Goal: Task Accomplishment & Management: Manage account settings

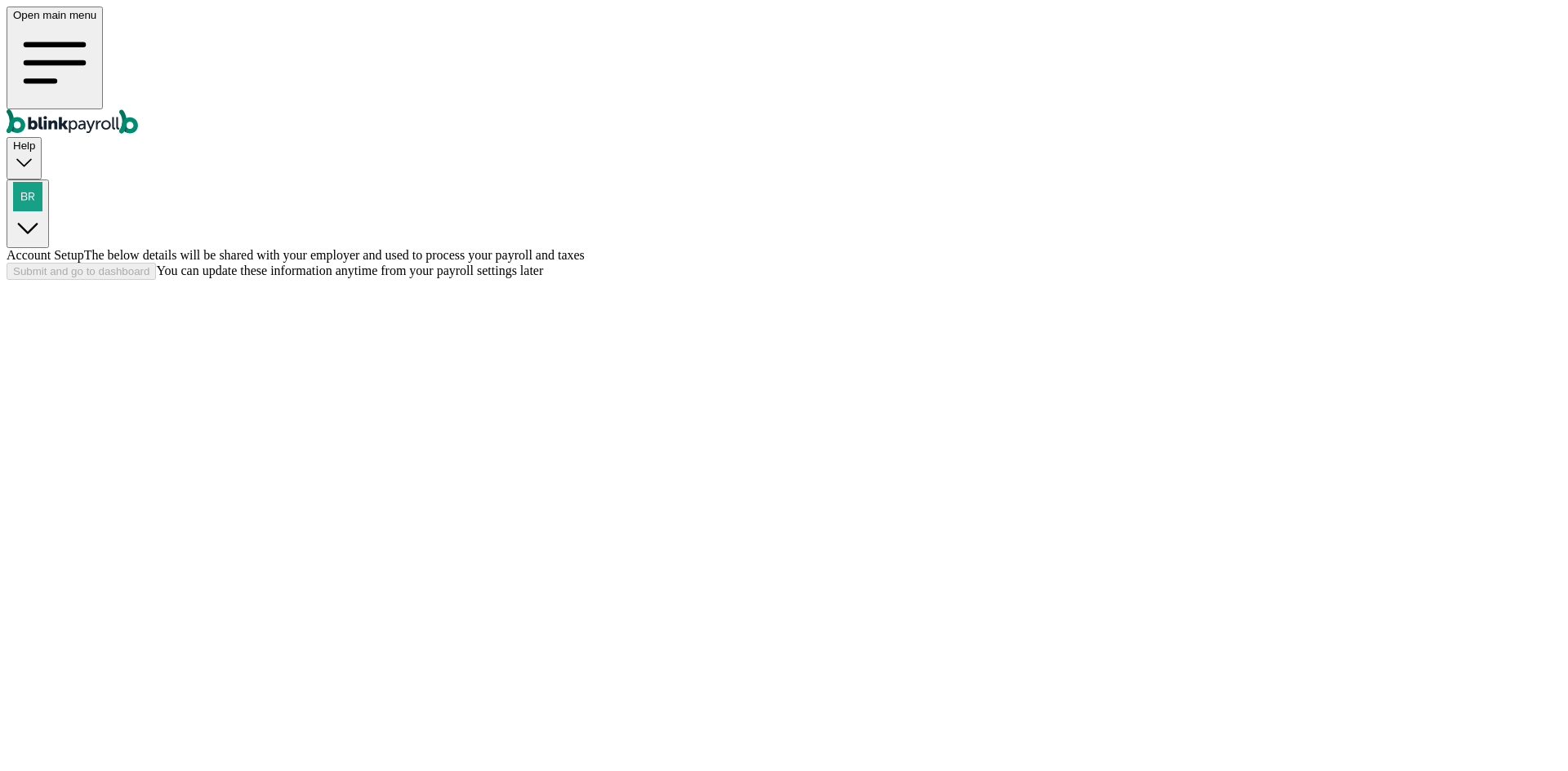
click at [751, 263] on div at bounding box center [784, 263] width 1555 height 0
click at [1074, 263] on div at bounding box center [784, 263] width 1555 height 0
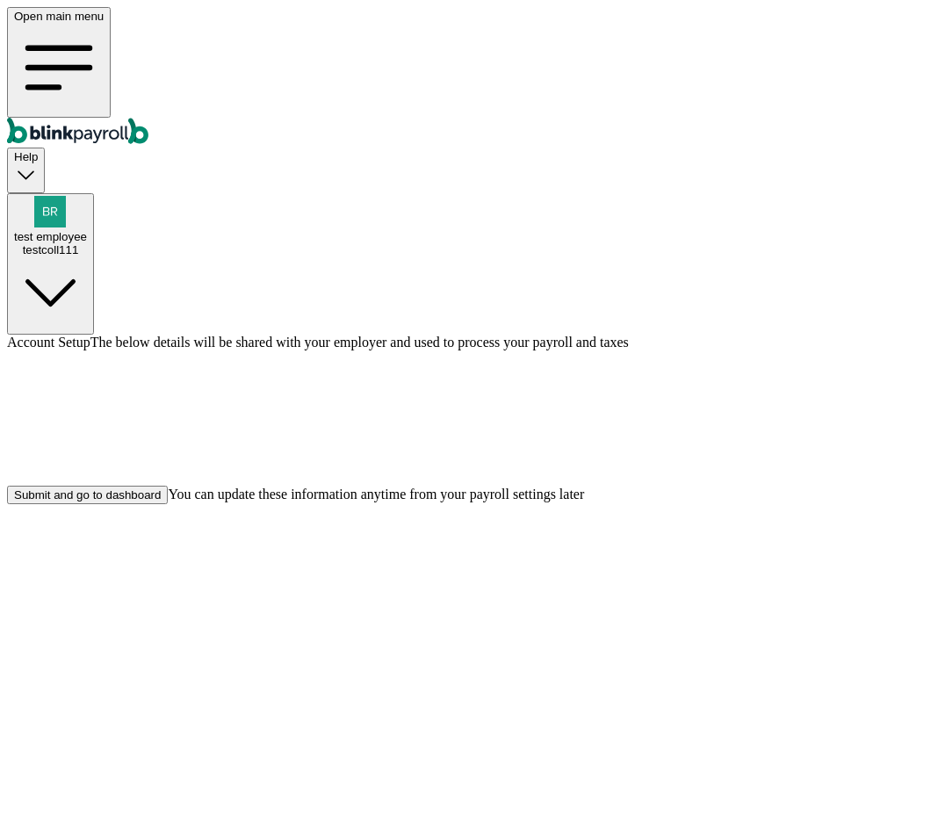
click at [161, 502] on div "Submit and go to dashboard" at bounding box center [87, 495] width 147 height 13
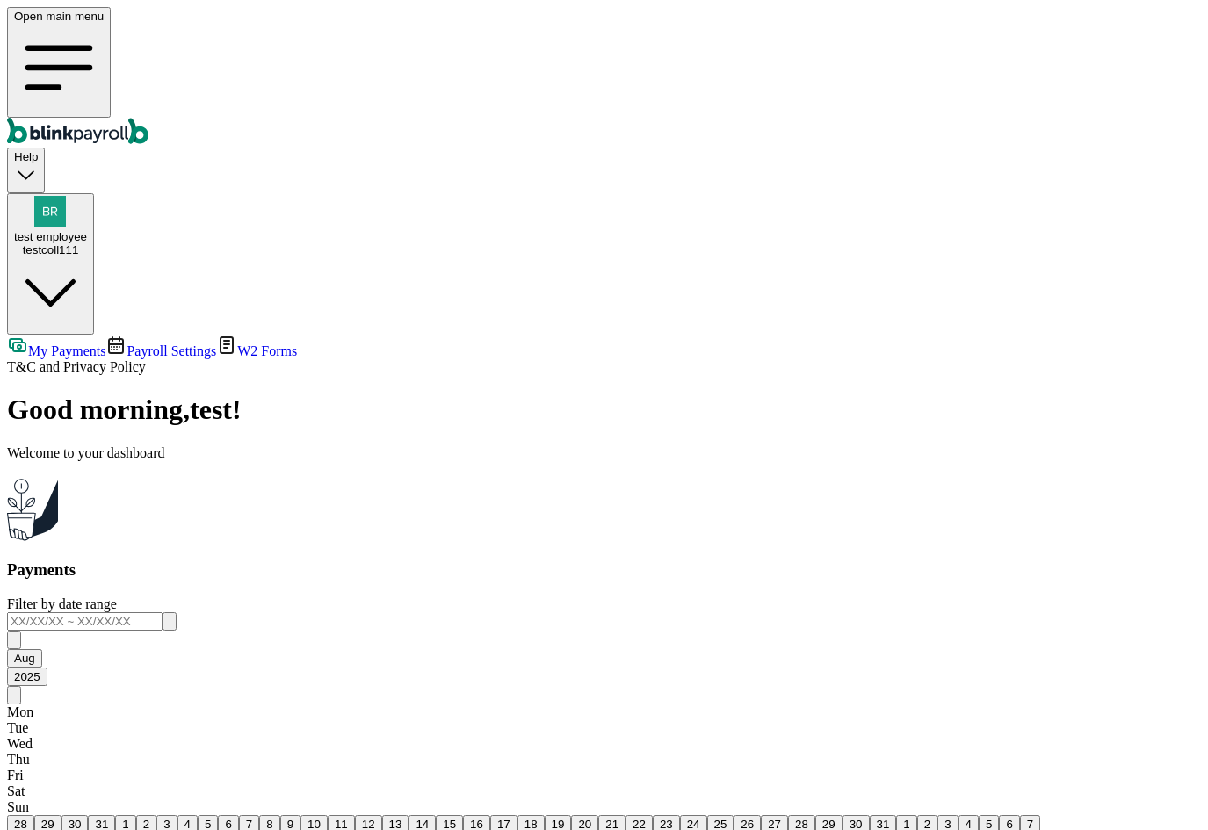
click at [127, 344] on span "Payroll Settings" at bounding box center [172, 351] width 90 height 15
